Goal: Navigation & Orientation: Find specific page/section

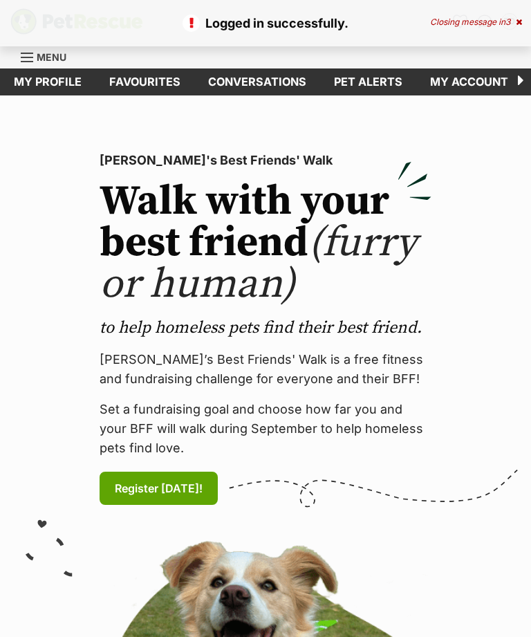
click at [528, 21] on div "Logged in successfully. Closing message in 3" at bounding box center [265, 23] width 531 height 46
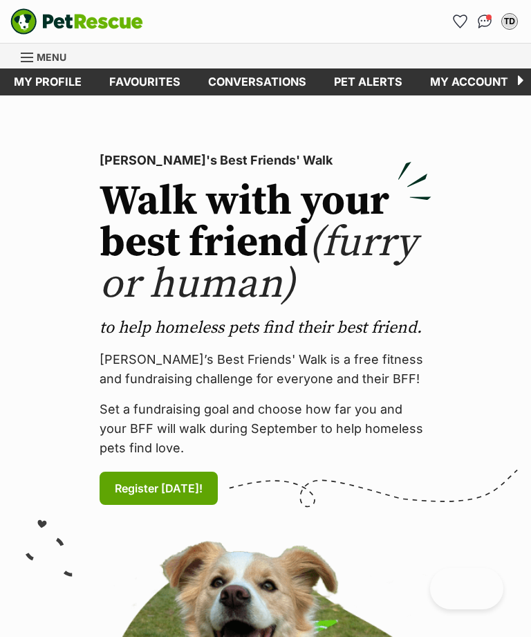
click at [466, 15] on link "Favourites" at bounding box center [460, 21] width 22 height 22
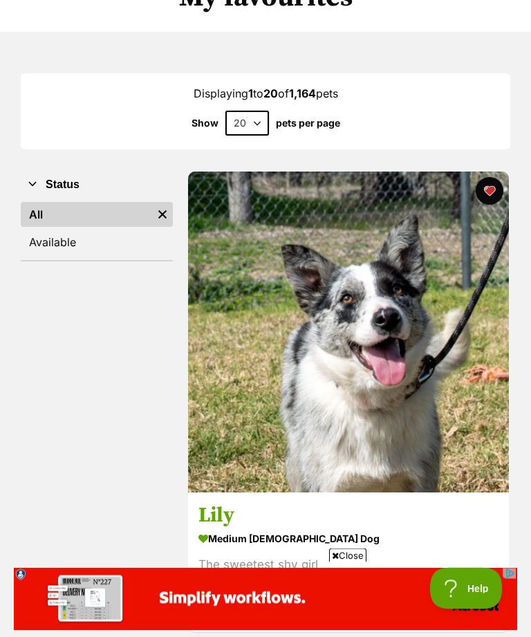
scroll to position [133, 0]
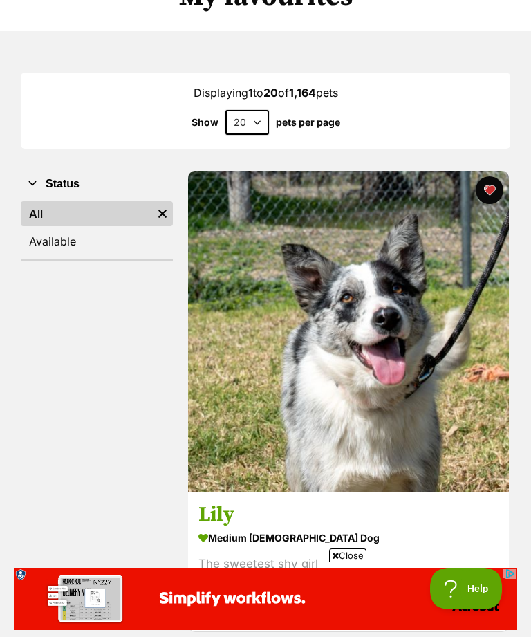
click at [349, 562] on span "Close" at bounding box center [347, 556] width 37 height 14
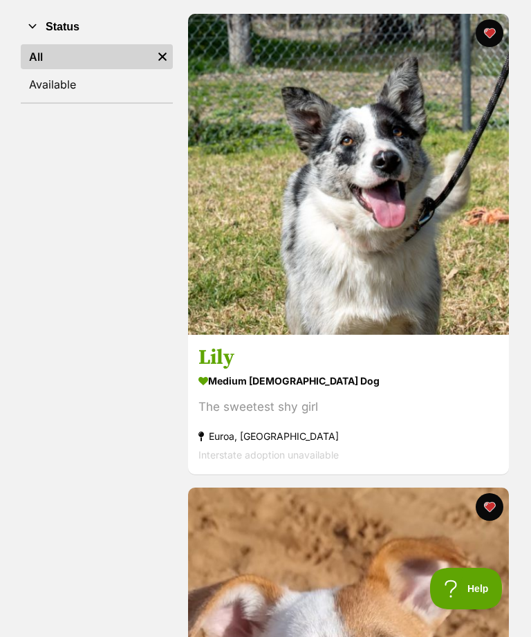
scroll to position [291, 0]
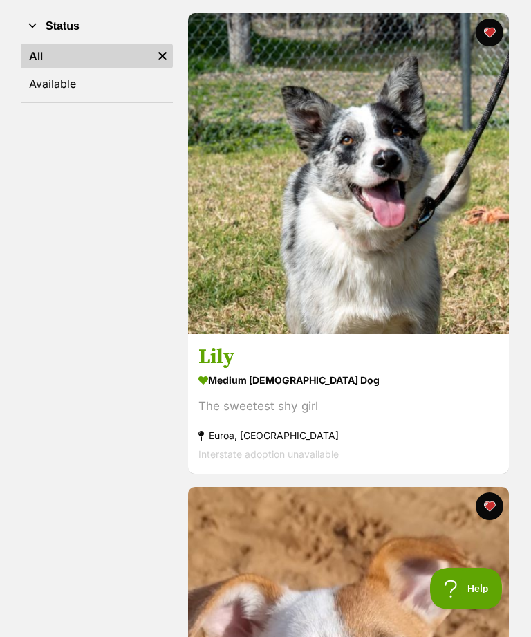
click at [442, 250] on img at bounding box center [348, 173] width 321 height 321
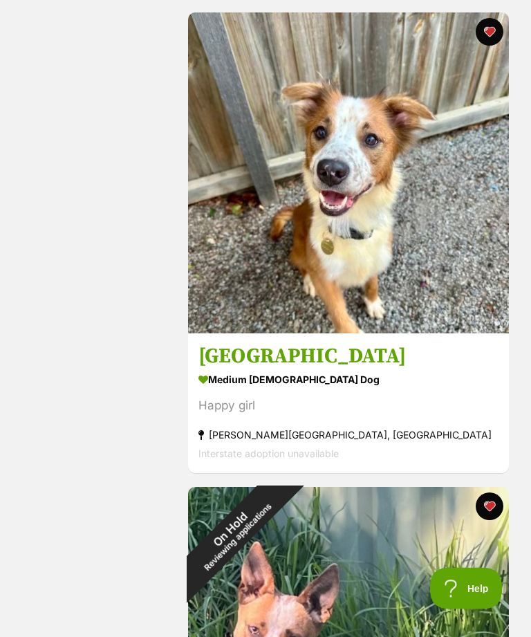
scroll to position [4083, 0]
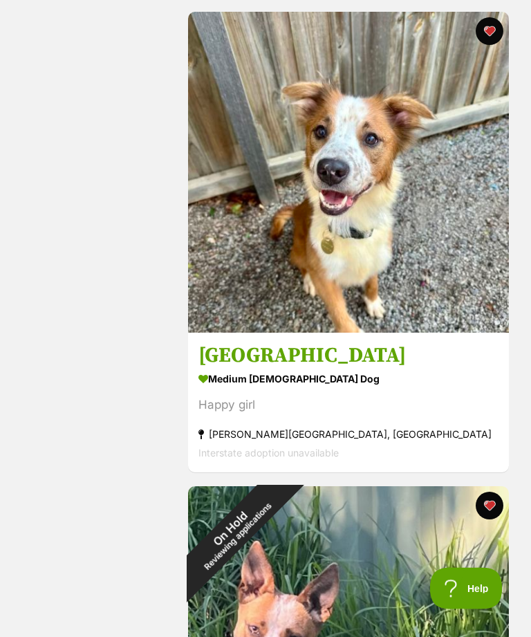
click at [442, 246] on img at bounding box center [348, 172] width 321 height 321
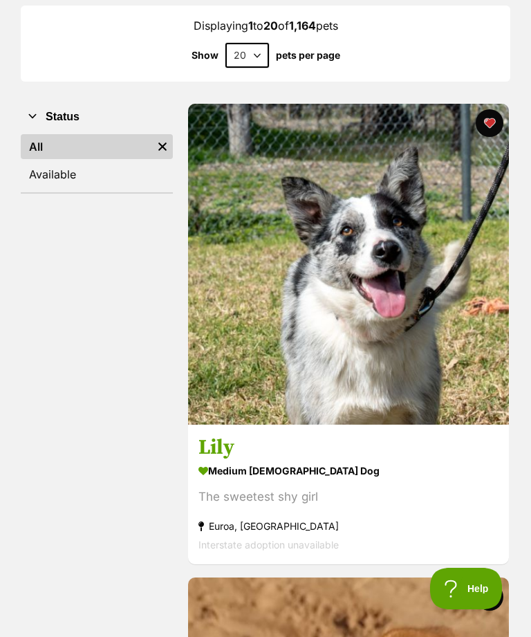
scroll to position [181, 0]
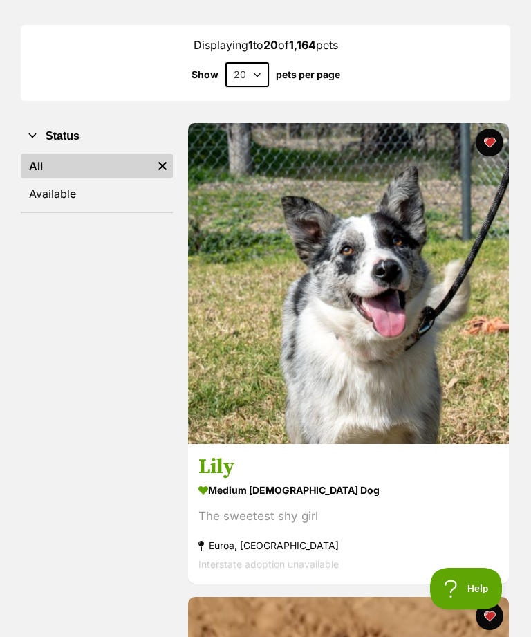
click at [54, 196] on link "Available" at bounding box center [97, 193] width 152 height 25
